Goal: Information Seeking & Learning: Find contact information

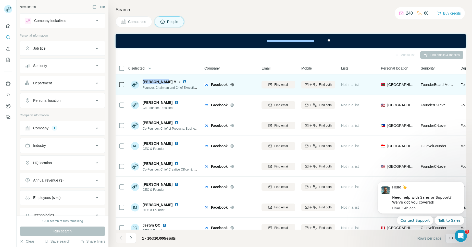
drag, startPoint x: 162, startPoint y: 81, endPoint x: 143, endPoint y: 81, distance: 18.4
click at [143, 81] on div "Escott Milx" at bounding box center [171, 81] width 56 height 5
copy span "Escott Milx"
click at [183, 80] on img at bounding box center [185, 82] width 4 height 4
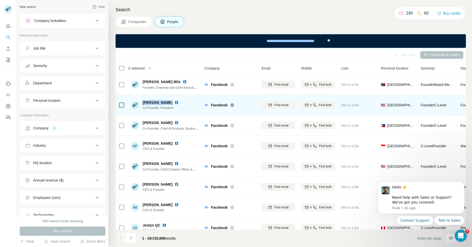
drag, startPoint x: 165, startPoint y: 101, endPoint x: 141, endPoint y: 103, distance: 23.3
click at [141, 103] on div "Aaron Koblin Co-Founder, President" at bounding box center [156, 105] width 50 height 10
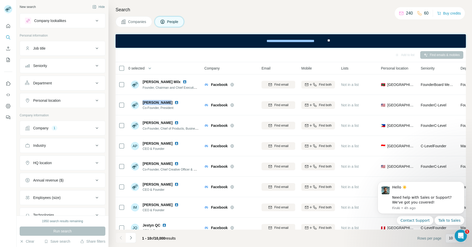
copy span "Aaron Koblin"
click at [178, 65] on div "0 selected" at bounding box center [157, 68] width 76 height 6
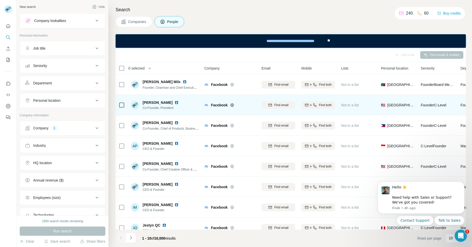
click at [175, 102] on img at bounding box center [177, 102] width 4 height 4
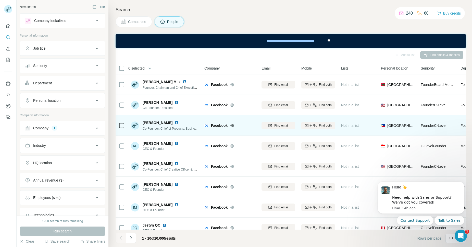
drag, startPoint x: 177, startPoint y: 122, endPoint x: 143, endPoint y: 122, distance: 33.4
click at [143, 122] on div "Ara Crissa Oropeza" at bounding box center [171, 122] width 56 height 5
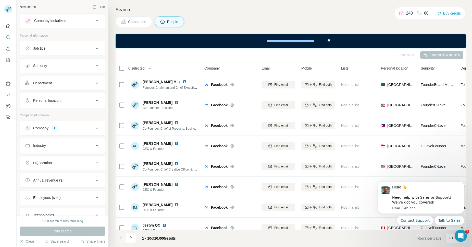
copy span "Ara Crissa Oropeza"
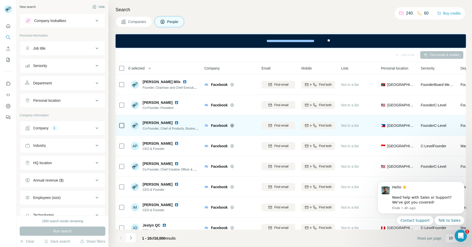
click at [179, 121] on img at bounding box center [177, 123] width 4 height 4
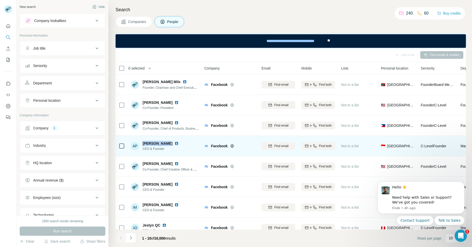
drag, startPoint x: 164, startPoint y: 143, endPoint x: 143, endPoint y: 142, distance: 20.5
click at [143, 142] on div "Arie Pranata" at bounding box center [162, 143] width 38 height 5
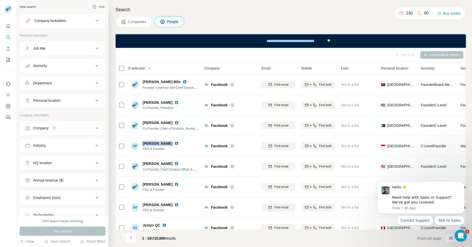
copy span "Arie Pranata"
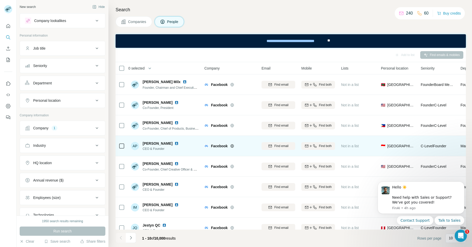
drag, startPoint x: 185, startPoint y: 146, endPoint x: 174, endPoint y: 147, distance: 10.7
click at [185, 146] on div "AP Arie Pranata CEO & Founder" at bounding box center [165, 146] width 68 height 14
click at [175, 143] on img at bounding box center [177, 143] width 4 height 4
click at [187, 151] on div "AP Arie Pranata CEO & Founder" at bounding box center [165, 146] width 68 height 14
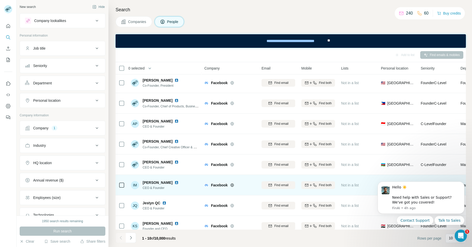
scroll to position [52, 0]
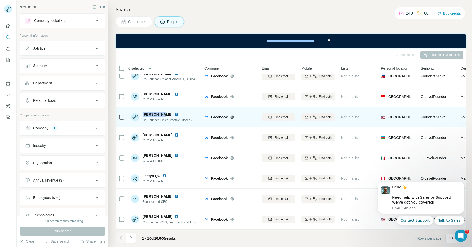
drag, startPoint x: 160, startPoint y: 111, endPoint x: 143, endPoint y: 110, distance: 17.1
click at [143, 112] on div "Chris Milk" at bounding box center [171, 114] width 56 height 5
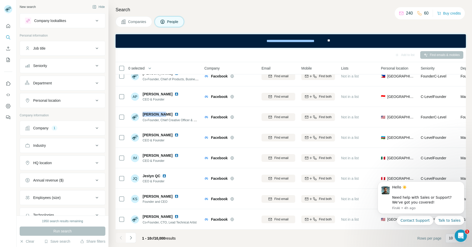
copy span "Chris Milk"
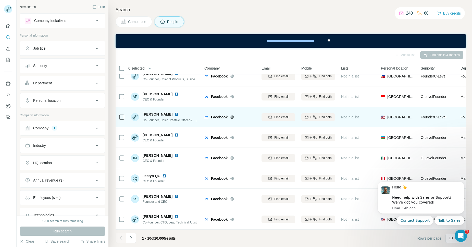
click at [185, 112] on div "Chris Milk" at bounding box center [171, 114] width 56 height 5
click at [175, 112] on img at bounding box center [177, 114] width 4 height 4
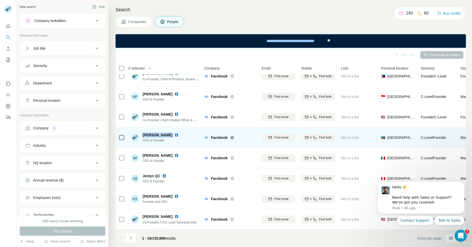
drag, startPoint x: 168, startPoint y: 132, endPoint x: 142, endPoint y: 132, distance: 25.8
click at [143, 132] on div "Ilyas Mamedov" at bounding box center [162, 134] width 38 height 5
copy span "Ilyas Mamedov"
click at [175, 133] on img at bounding box center [177, 135] width 4 height 4
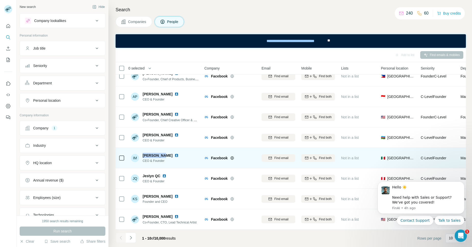
drag, startPoint x: 159, startPoint y: 154, endPoint x: 143, endPoint y: 152, distance: 16.4
click at [143, 153] on div "Irvin Mraz" at bounding box center [162, 155] width 38 height 5
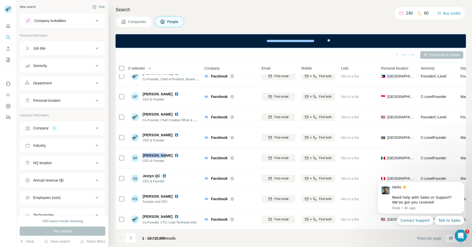
copy span "Irvin Mraz"
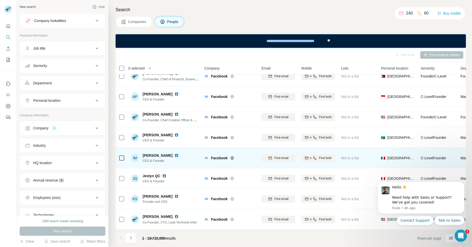
click at [182, 159] on div "IM Irvin Mraz CEO & Founder" at bounding box center [165, 158] width 68 height 14
click at [175, 153] on img at bounding box center [177, 155] width 4 height 4
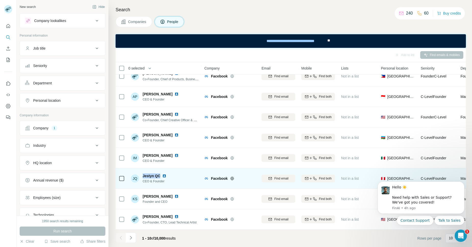
drag, startPoint x: 160, startPoint y: 173, endPoint x: 143, endPoint y: 172, distance: 17.6
click at [143, 173] on span "Jestyn QC" at bounding box center [152, 175] width 18 height 5
copy span "Jestyn QC"
drag, startPoint x: 192, startPoint y: 182, endPoint x: 188, endPoint y: 180, distance: 4.4
click at [190, 181] on div "JQ Jestyn QC CEO & Founder" at bounding box center [165, 178] width 68 height 14
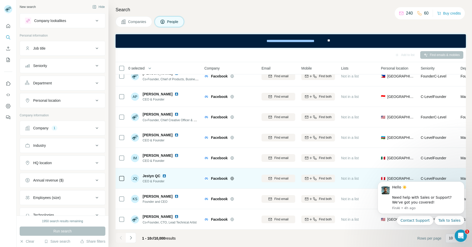
click at [163, 174] on img at bounding box center [164, 176] width 4 height 4
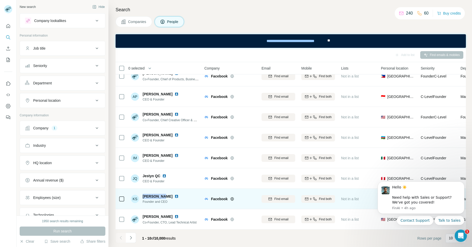
drag, startPoint x: 161, startPoint y: 193, endPoint x: 142, endPoint y: 194, distance: 19.7
click at [142, 194] on div "KS Karim Said ‏‎Founder and CEO" at bounding box center [156, 199] width 50 height 10
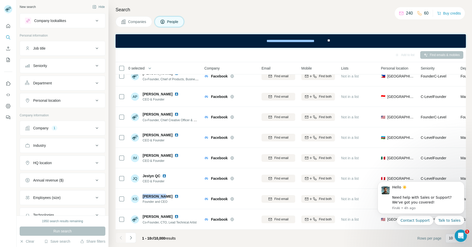
copy span "Karim Said"
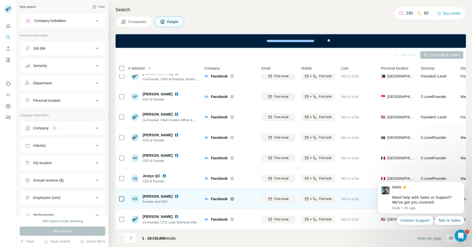
click at [187, 197] on div "KS Karim Said ‏‎Founder and CEO" at bounding box center [165, 198] width 68 height 14
click at [175, 194] on img at bounding box center [177, 196] width 4 height 4
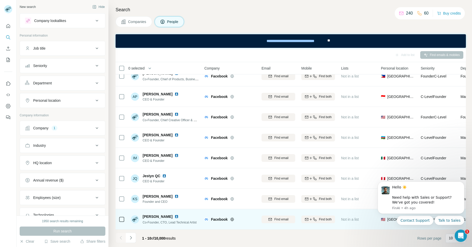
drag, startPoint x: 171, startPoint y: 214, endPoint x: 142, endPoint y: 212, distance: 28.4
click at [143, 214] on span "Michael Maloney" at bounding box center [158, 216] width 30 height 5
copy span "Michael Maloney"
click at [199, 209] on td "Michael Maloney Co-Founder, CTO, Lead Technical Artist" at bounding box center [165, 219] width 74 height 20
drag, startPoint x: 171, startPoint y: 213, endPoint x: 143, endPoint y: 215, distance: 28.2
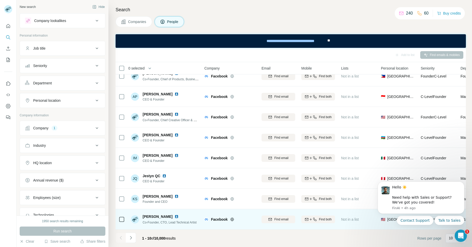
click at [143, 215] on span "Michael Maloney" at bounding box center [158, 216] width 30 height 5
click at [175, 214] on img at bounding box center [177, 216] width 4 height 4
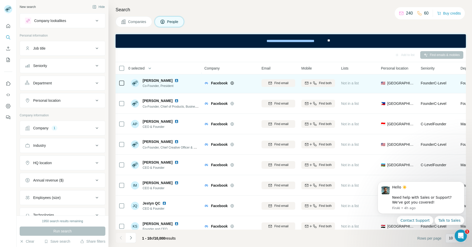
scroll to position [0, 0]
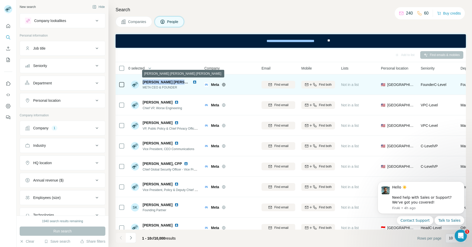
drag, startPoint x: 143, startPoint y: 82, endPoint x: 187, endPoint y: 81, distance: 43.4
click at [187, 81] on span "Aliya Meri Wilkes Klein Chamuel" at bounding box center [189, 82] width 92 height 4
copy span "Aliya Meri Wilkes Klein Ch"
click at [195, 82] on img at bounding box center [195, 82] width 4 height 4
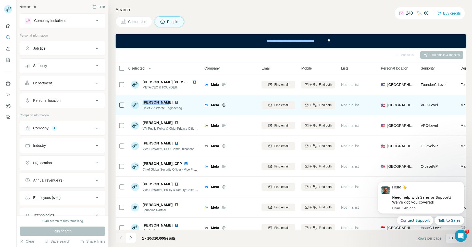
drag, startPoint x: 143, startPoint y: 102, endPoint x: 161, endPoint y: 103, distance: 17.9
click at [161, 103] on span "Aria Fallah" at bounding box center [158, 102] width 30 height 5
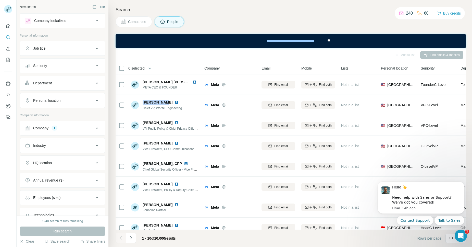
copy span "Aria Fallah"
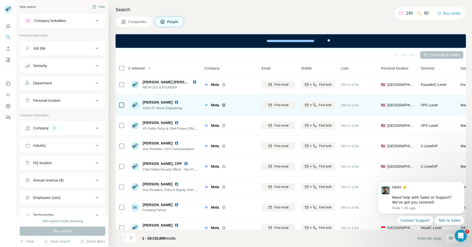
drag, startPoint x: 185, startPoint y: 100, endPoint x: 176, endPoint y: 101, distance: 8.8
click at [185, 100] on div "Aria Fallah Chief VP, Worse Engineering" at bounding box center [165, 105] width 68 height 14
click at [175, 102] on img at bounding box center [177, 102] width 4 height 4
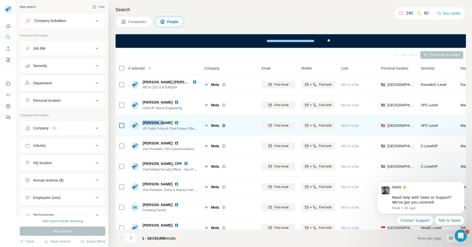
drag, startPoint x: 160, startPoint y: 122, endPoint x: 143, endPoint y: 122, distance: 16.6
click at [143, 122] on div "Erin Egan" at bounding box center [171, 122] width 56 height 5
copy span "Erin Egan"
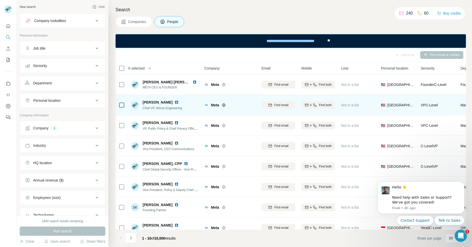
click at [188, 114] on td "Aria Fallah Chief VP, Worse Engineering" at bounding box center [165, 105] width 74 height 20
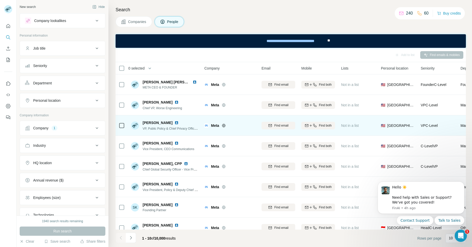
click at [175, 122] on img at bounding box center [177, 123] width 4 height 4
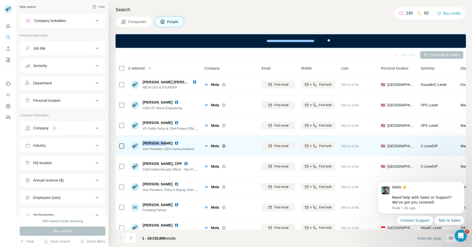
drag, startPoint x: 142, startPoint y: 143, endPoint x: 159, endPoint y: 142, distance: 16.9
click at [159, 142] on div "Iska Saric Vice President, CEO Communications" at bounding box center [163, 145] width 64 height 11
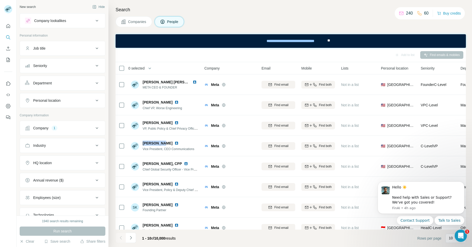
copy span "Iska Saric"
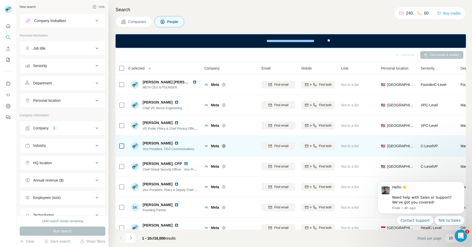
click at [187, 141] on div "Iska Saric" at bounding box center [169, 142] width 52 height 5
click at [175, 142] on img at bounding box center [177, 143] width 4 height 4
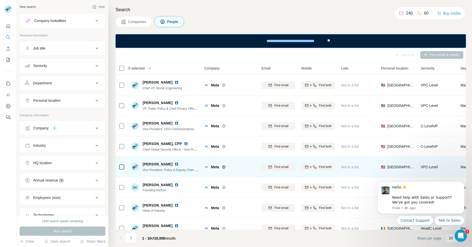
scroll to position [31, 0]
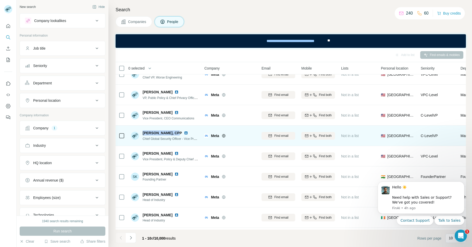
drag, startPoint x: 144, startPoint y: 132, endPoint x: 173, endPoint y: 133, distance: 29.6
click at [173, 133] on span "Nick Lovrien, CPP" at bounding box center [162, 132] width 39 height 5
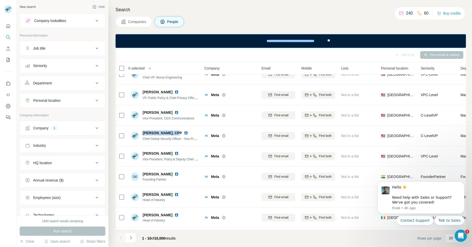
copy span "Nick Lovrien, CPP"
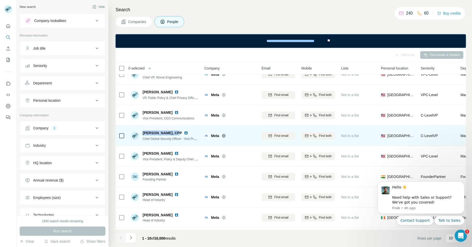
click at [184, 131] on img at bounding box center [186, 133] width 4 height 4
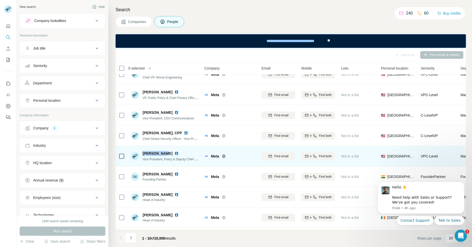
drag, startPoint x: 166, startPoint y: 154, endPoint x: 142, endPoint y: 152, distance: 23.3
click at [143, 152] on span "Rob Sherman" at bounding box center [158, 153] width 30 height 5
copy span "Rob Sherman"
click at [175, 152] on img at bounding box center [177, 153] width 4 height 4
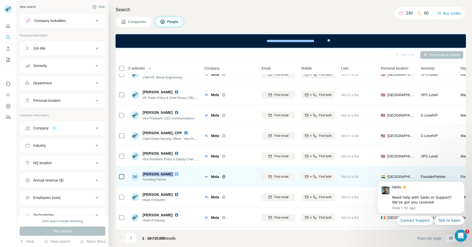
drag, startPoint x: 143, startPoint y: 174, endPoint x: 178, endPoint y: 174, distance: 34.5
click at [178, 174] on div "Surjeet kumar Dass" at bounding box center [162, 173] width 38 height 5
copy span "Surjeet kumar Dass"
click at [192, 173] on div "SK Surjeet kumar Dass Founding Partner" at bounding box center [165, 176] width 68 height 14
click at [179, 174] on img at bounding box center [177, 174] width 4 height 4
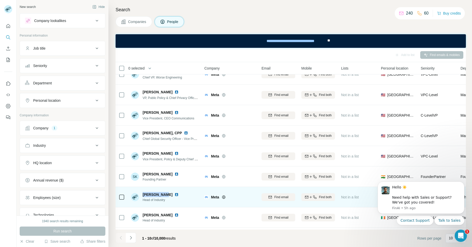
drag, startPoint x: 165, startPoint y: 195, endPoint x: 143, endPoint y: 194, distance: 22.3
click at [143, 194] on div "Aldo Rambie" at bounding box center [162, 194] width 38 height 5
copy span "Aldo Rambie"
click at [175, 195] on img at bounding box center [177, 194] width 4 height 4
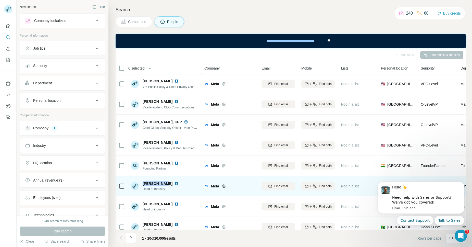
scroll to position [52, 0]
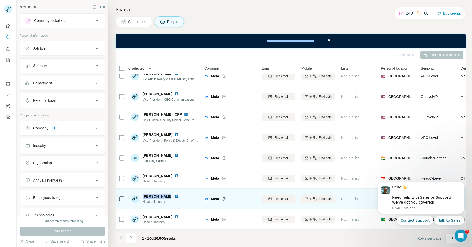
drag, startPoint x: 143, startPoint y: 194, endPoint x: 165, endPoint y: 196, distance: 22.1
click at [165, 196] on div "Alon Redlich" at bounding box center [162, 196] width 38 height 5
copy span "Alon Redlich"
click at [175, 194] on img at bounding box center [177, 196] width 4 height 4
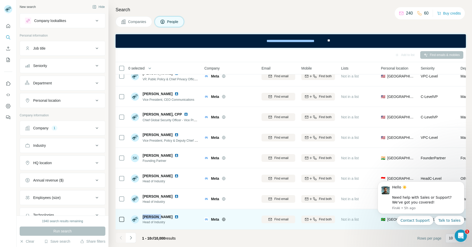
drag, startPoint x: 143, startPoint y: 215, endPoint x: 158, endPoint y: 214, distance: 14.6
click at [158, 214] on div "Andre S." at bounding box center [162, 216] width 38 height 5
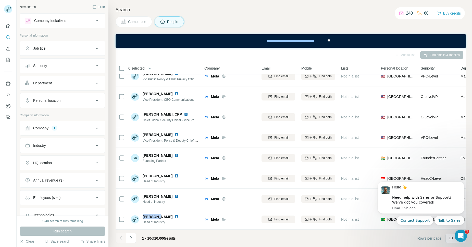
copy span "Andre S."
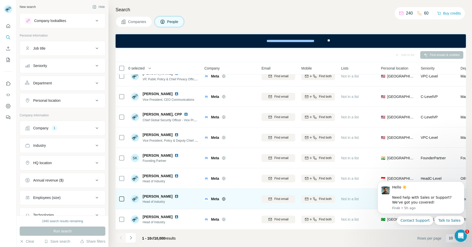
click at [188, 196] on div "Alon Redlich Head of industry" at bounding box center [165, 198] width 68 height 14
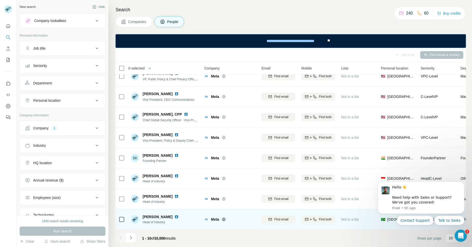
click at [175, 215] on img at bounding box center [177, 216] width 4 height 4
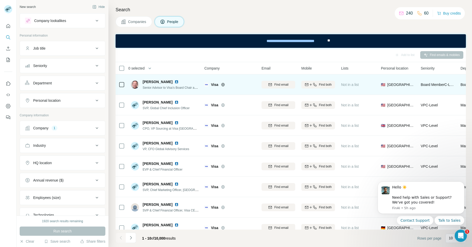
click at [175, 82] on img at bounding box center [177, 82] width 4 height 4
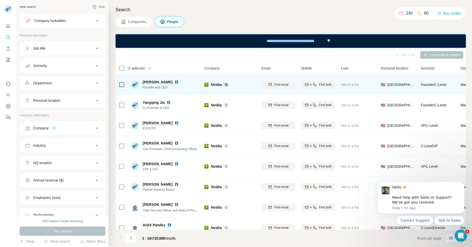
click at [175, 83] on img at bounding box center [177, 82] width 4 height 4
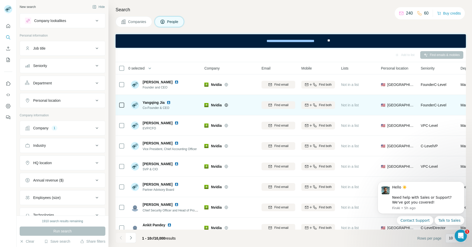
click at [170, 102] on img at bounding box center [169, 102] width 4 height 4
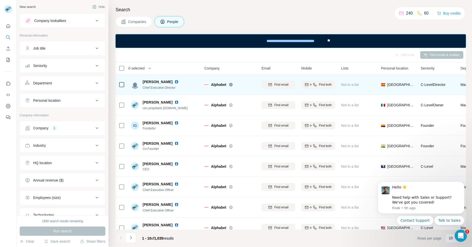
click at [179, 82] on img at bounding box center [177, 82] width 4 height 4
click at [223, 85] on span "Alphabet" at bounding box center [218, 84] width 15 height 5
click at [231, 85] on icon at bounding box center [230, 84] width 1 height 3
click at [179, 82] on img at bounding box center [177, 82] width 4 height 4
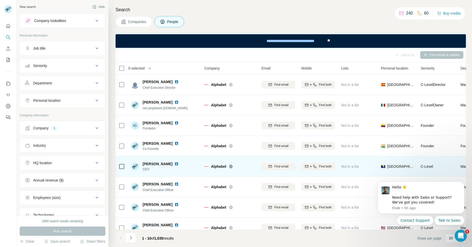
click at [175, 164] on img at bounding box center [177, 164] width 4 height 4
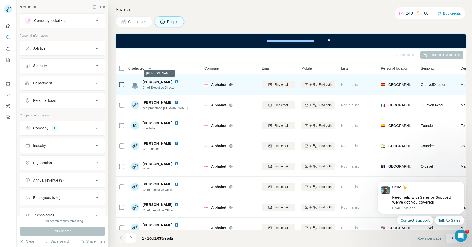
drag, startPoint x: 186, startPoint y: 81, endPoint x: 143, endPoint y: 81, distance: 43.7
click at [143, 81] on div "[PERSON_NAME]" at bounding box center [162, 81] width 38 height 5
copy span "[PERSON_NAME]"
click at [196, 76] on td "[PERSON_NAME] Chief Executive Director" at bounding box center [165, 84] width 74 height 20
click at [179, 82] on img at bounding box center [177, 82] width 4 height 4
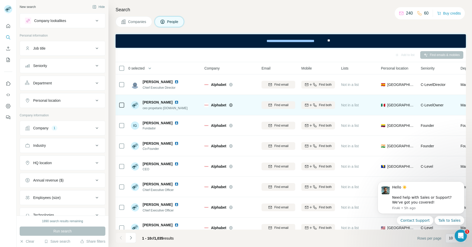
drag, startPoint x: 178, startPoint y: 102, endPoint x: 143, endPoint y: 102, distance: 34.5
click at [143, 102] on div "[PERSON_NAME]" at bounding box center [165, 102] width 45 height 5
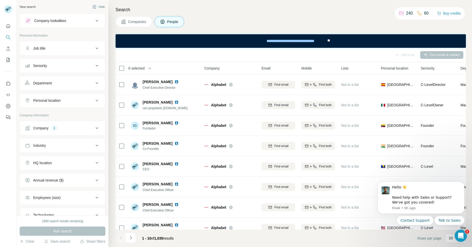
copy span "[PERSON_NAME]"
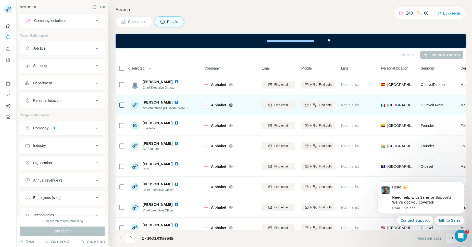
click at [179, 101] on img at bounding box center [177, 102] width 4 height 4
click at [179, 102] on img at bounding box center [177, 102] width 4 height 4
click at [194, 99] on div "[PERSON_NAME] ceo propetario [DOMAIN_NAME]" at bounding box center [165, 105] width 68 height 14
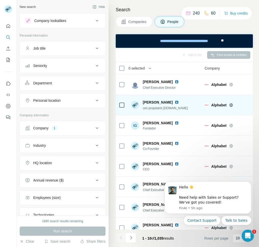
click at [179, 102] on img at bounding box center [177, 102] width 4 height 4
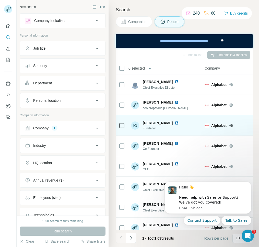
click at [179, 124] on img at bounding box center [177, 123] width 4 height 4
drag, startPoint x: 175, startPoint y: 123, endPoint x: 142, endPoint y: 121, distance: 33.8
click at [142, 121] on div "IG [PERSON_NAME] [PERSON_NAME]" at bounding box center [156, 125] width 50 height 10
copy span "[PERSON_NAME]"
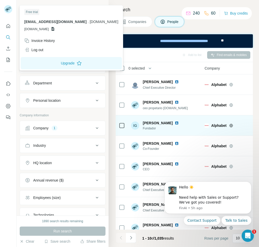
click at [195, 119] on div "IG [PERSON_NAME] [PERSON_NAME]" at bounding box center [165, 125] width 68 height 14
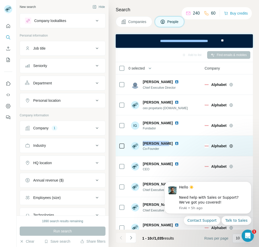
drag, startPoint x: 165, startPoint y: 142, endPoint x: 143, endPoint y: 143, distance: 22.0
click at [143, 143] on div "[PERSON_NAME]" at bounding box center [162, 143] width 38 height 5
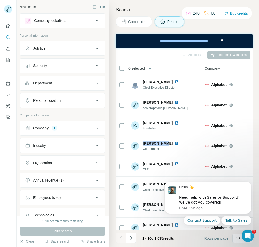
copy span "[PERSON_NAME]"
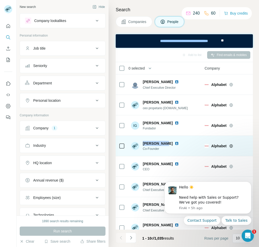
click at [175, 142] on img at bounding box center [177, 143] width 4 height 4
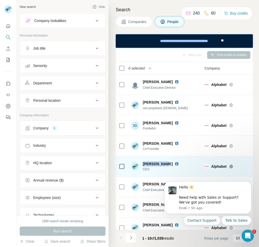
drag, startPoint x: 143, startPoint y: 164, endPoint x: 165, endPoint y: 166, distance: 21.5
click at [165, 166] on div "[PERSON_NAME] CEO" at bounding box center [162, 166] width 38 height 10
copy span "[PERSON_NAME]"
click at [175, 163] on img at bounding box center [177, 164] width 4 height 4
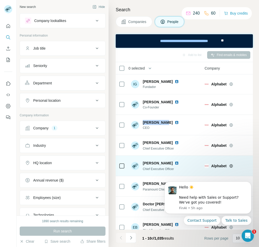
scroll to position [52, 0]
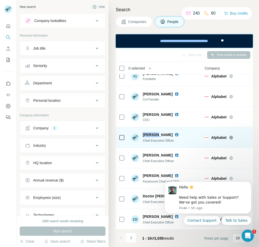
drag, startPoint x: 143, startPoint y: 132, endPoint x: 158, endPoint y: 133, distance: 15.3
click at [158, 133] on span "[PERSON_NAME]" at bounding box center [158, 134] width 30 height 5
copy span "[PERSON_NAME]"
click at [175, 133] on img at bounding box center [177, 135] width 4 height 4
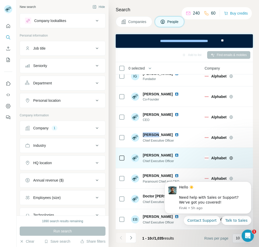
drag, startPoint x: 143, startPoint y: 151, endPoint x: 170, endPoint y: 153, distance: 27.1
click at [170, 153] on span "[PERSON_NAME]" at bounding box center [158, 154] width 30 height 5
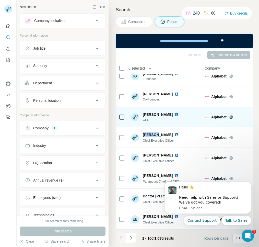
copy span "[PERSON_NAME]"
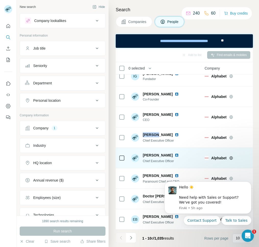
click at [175, 153] on img at bounding box center [177, 155] width 4 height 4
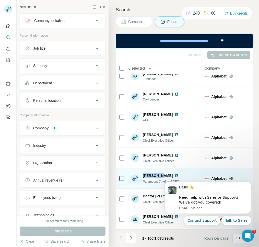
drag, startPoint x: 143, startPoint y: 174, endPoint x: 159, endPoint y: 172, distance: 16.7
click at [159, 173] on span "[PERSON_NAME]" at bounding box center [158, 175] width 30 height 5
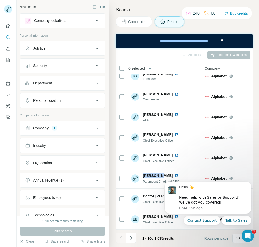
copy span "[PERSON_NAME]"
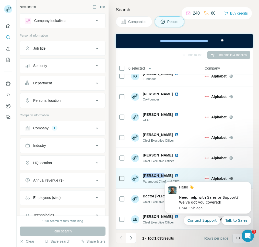
click at [175, 173] on img at bounding box center [177, 175] width 4 height 4
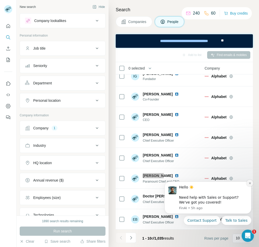
click at [248, 184] on button "Dismiss notification" at bounding box center [249, 182] width 7 height 7
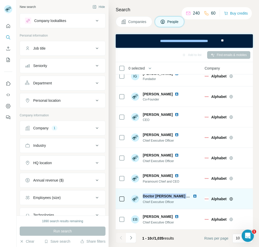
drag, startPoint x: 143, startPoint y: 192, endPoint x: 187, endPoint y: 192, distance: 44.4
click at [187, 194] on span "Doctor [PERSON_NAME] Digital channel" at bounding box center [177, 196] width 69 height 4
copy span "Doctor [PERSON_NAME] Digital"
click at [196, 194] on img at bounding box center [195, 196] width 4 height 4
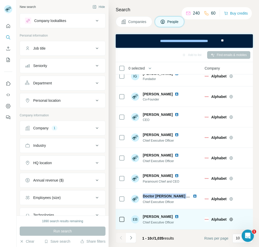
drag, startPoint x: 143, startPoint y: 214, endPoint x: 171, endPoint y: 213, distance: 27.6
click at [171, 214] on div "[PERSON_NAME]" at bounding box center [162, 216] width 38 height 5
copy span "[PERSON_NAME]"
click at [175, 214] on img at bounding box center [177, 216] width 4 height 4
click at [176, 214] on img at bounding box center [177, 216] width 4 height 4
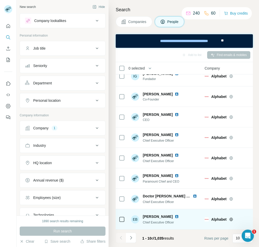
click at [191, 218] on div "EB [PERSON_NAME] Chief Executive Officer" at bounding box center [165, 219] width 68 height 14
